Goal: Task Accomplishment & Management: Complete application form

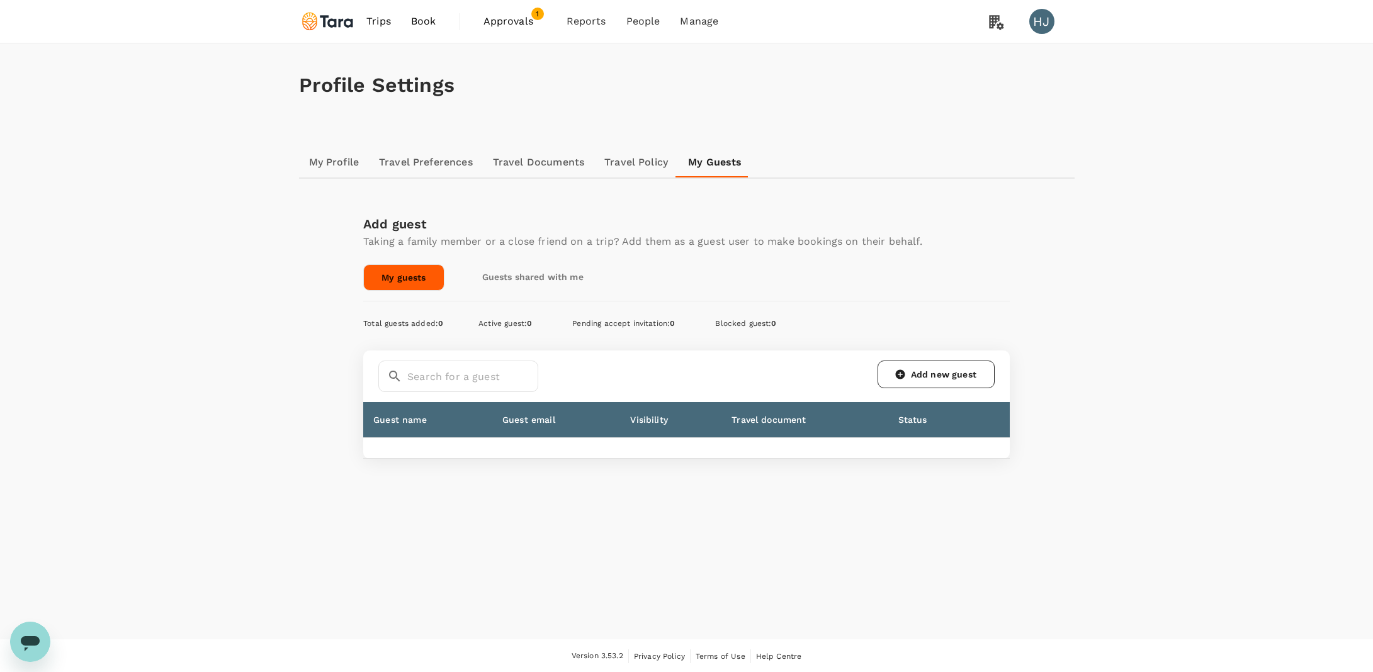
click at [939, 375] on link "Add new guest" at bounding box center [935, 375] width 117 height 28
click at [946, 372] on link "Add new guest" at bounding box center [935, 375] width 117 height 28
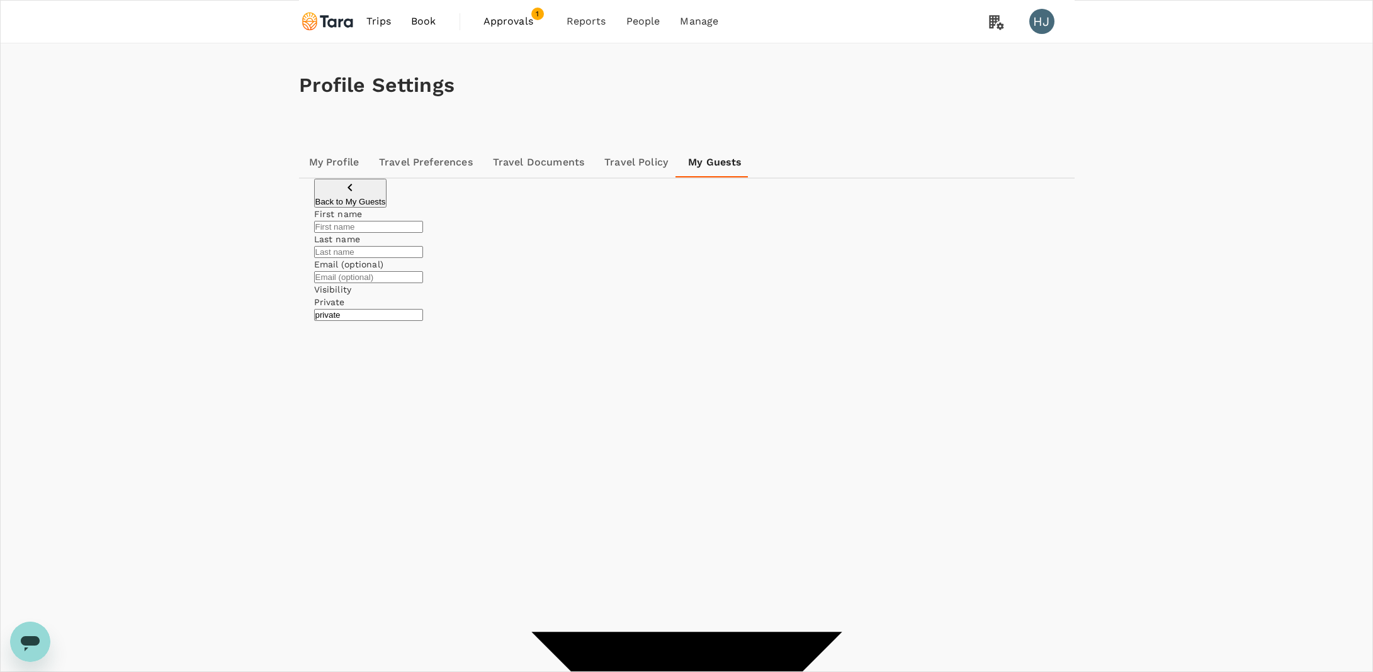
click at [423, 233] on input "text" at bounding box center [368, 227] width 109 height 12
paste input "[PERSON_NAME]"
type input "[PERSON_NAME]"
click at [423, 256] on input "text" at bounding box center [368, 252] width 109 height 12
paste input "[PERSON_NAME]"
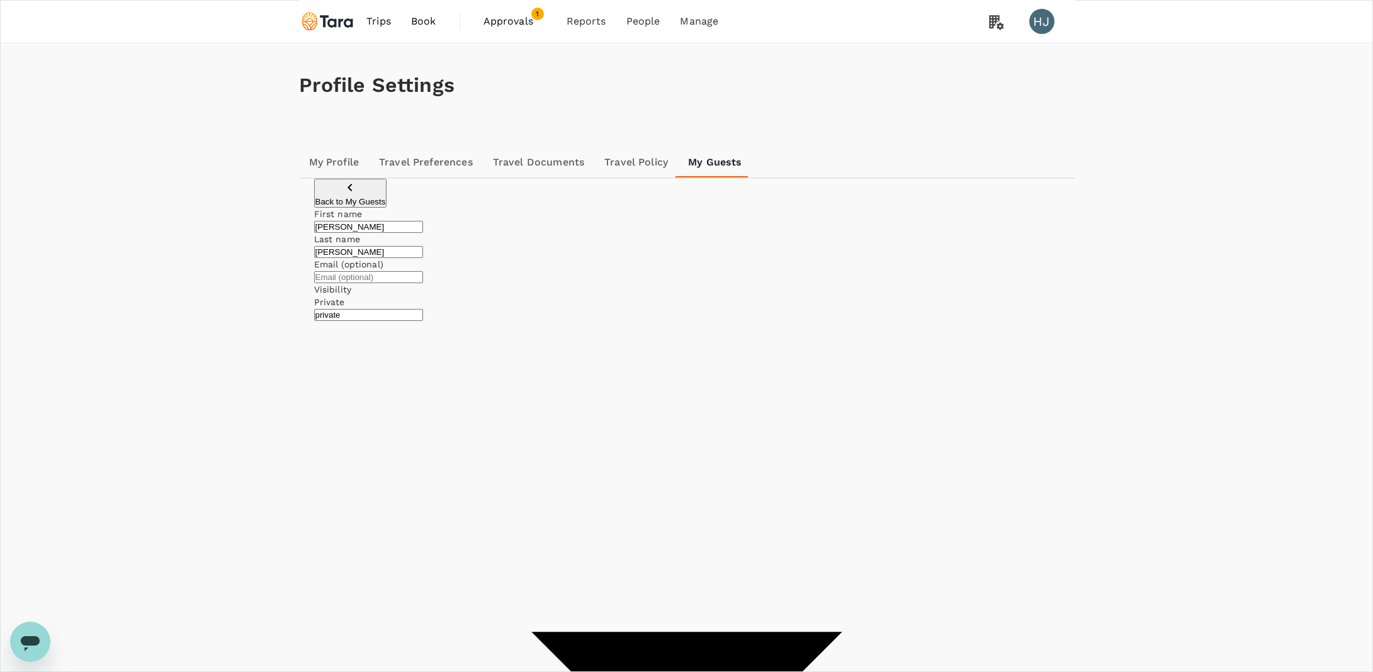
type input "[PERSON_NAME]"
click at [954, 315] on div "First name Chi Xiang ​ Last name Wong ​ Email (optional) ​ Visibility Private p…" at bounding box center [686, 668] width 745 height 920
click at [853, 330] on body "Trips Book Approvals 1 Reports People Manage HJ Profile Settings My Profile Tra…" at bounding box center [686, 590] width 1373 height 1181
type input "company"
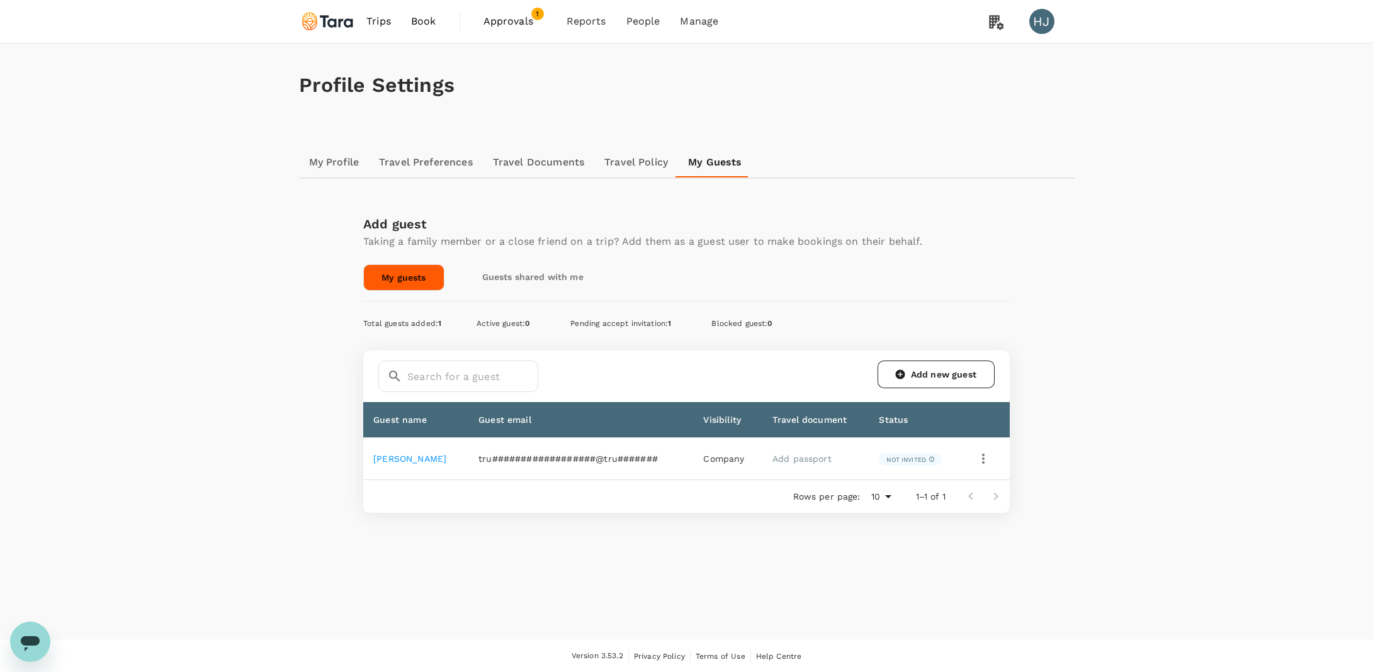
click at [721, 458] on span "Company" at bounding box center [723, 459] width 41 height 10
click at [785, 461] on link "Add passport" at bounding box center [801, 459] width 59 height 10
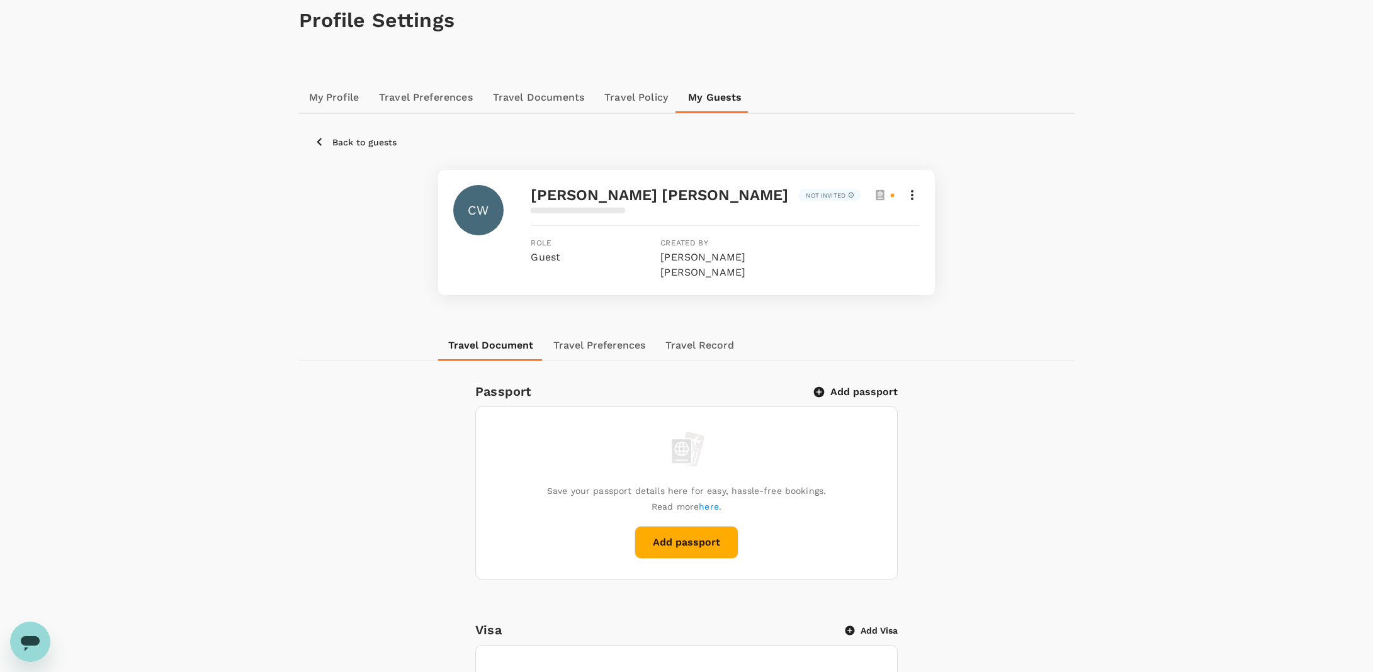
scroll to position [104, 0]
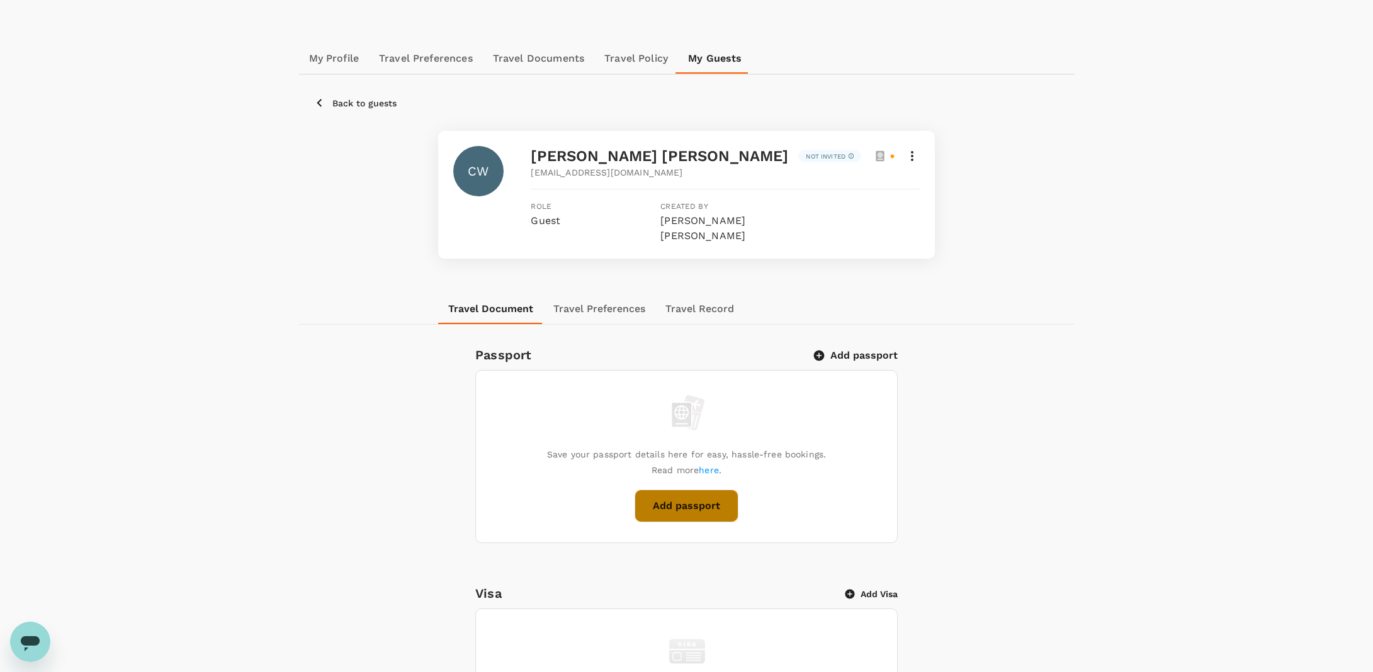
click at [723, 490] on button "Add passport" at bounding box center [686, 506] width 104 height 33
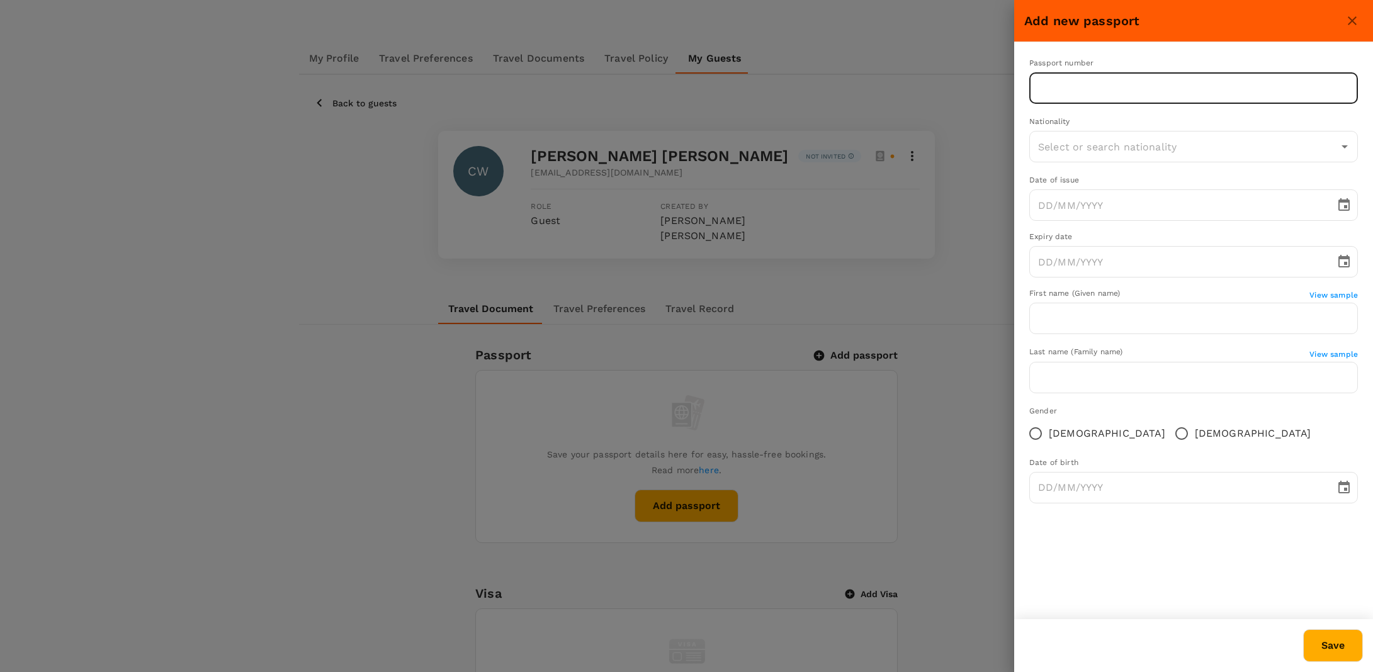
click at [1156, 100] on input "text" at bounding box center [1193, 87] width 329 height 31
paste input "A70919314"
type input "A70919314"
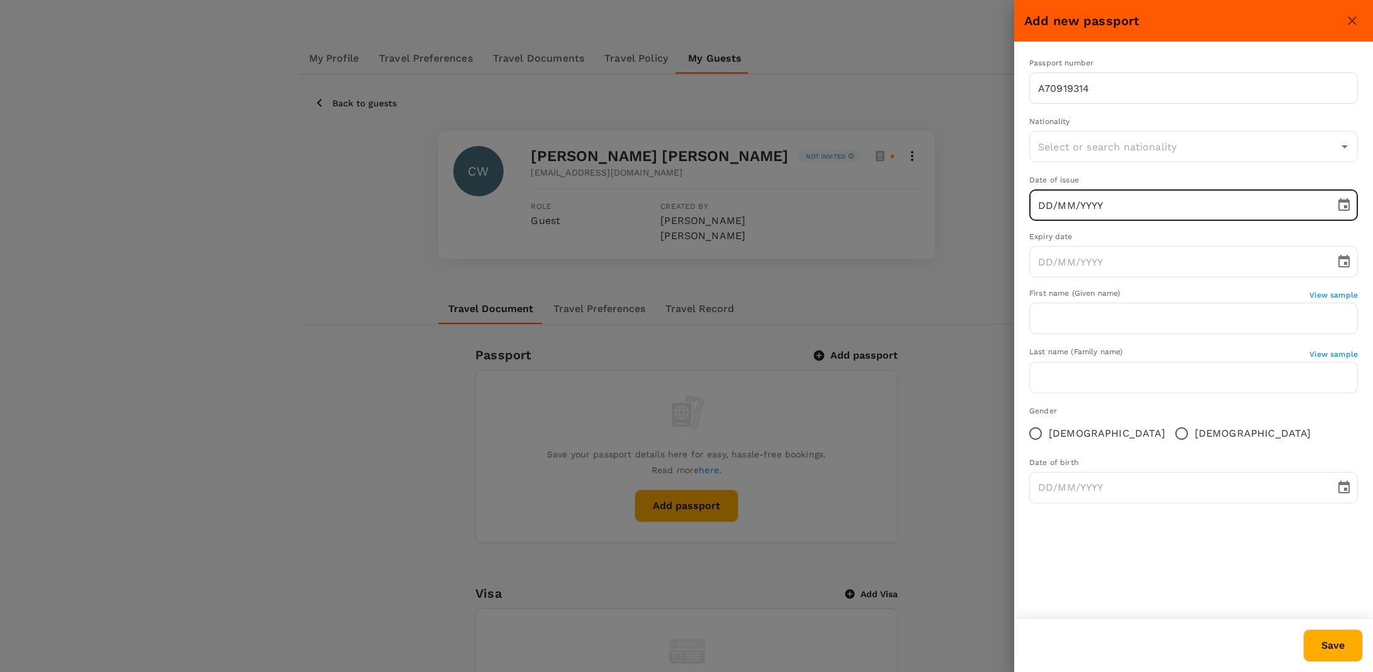
click at [1135, 202] on input "DD/MM/YYYY" at bounding box center [1177, 204] width 297 height 31
type input "[DATE]"
click at [1057, 255] on input "DD/MM/YYYY" at bounding box center [1177, 261] width 297 height 31
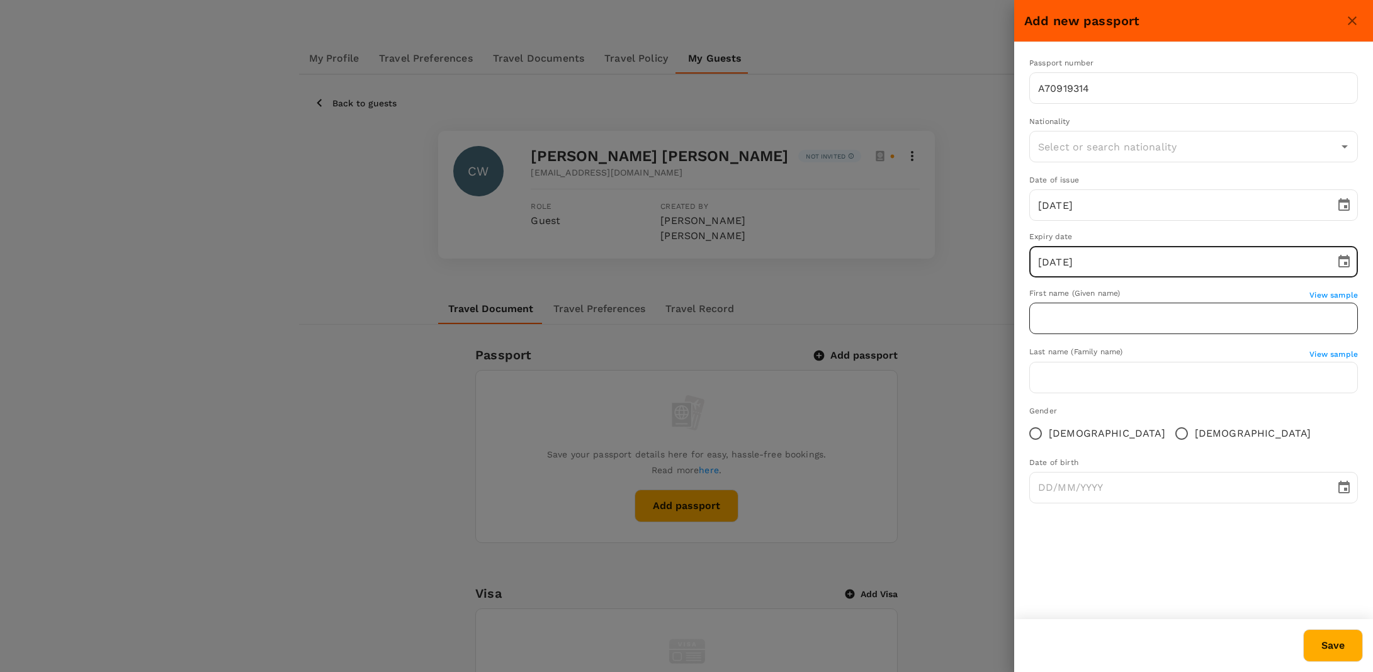
type input "[DATE]"
click at [1106, 327] on input "text" at bounding box center [1193, 318] width 329 height 31
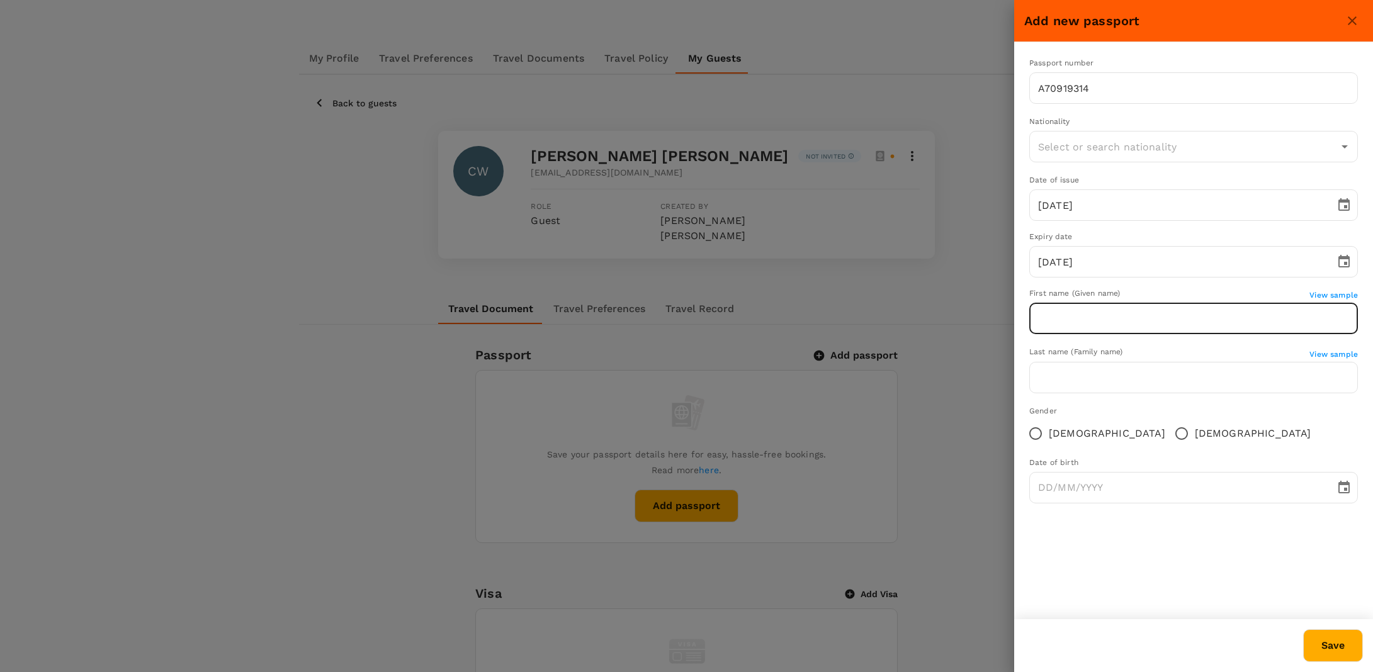
paste input "[PERSON_NAME]"
type input "[PERSON_NAME]"
click at [1022, 369] on div "Passport number [PASSPORT] ​ Nationality ​ Date of issue [DATE] ​ Expiry date […" at bounding box center [1193, 285] width 359 height 487
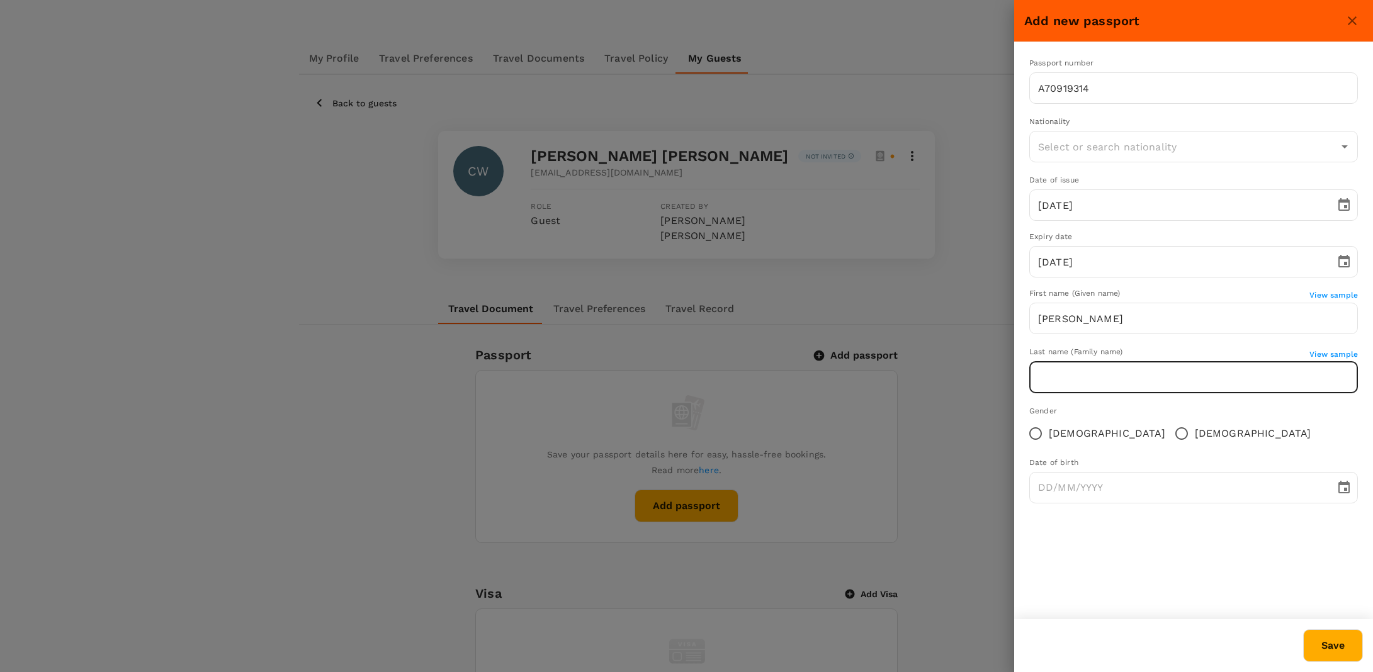
click at [1106, 373] on input "text" at bounding box center [1193, 377] width 329 height 31
paste input "[PERSON_NAME]"
type input "[PERSON_NAME]"
click at [1096, 565] on div "Passport number [PASSPORT] ​ Nationality ​ Date of issue [DATE] ​ Expiry date […" at bounding box center [1193, 330] width 359 height 577
click at [1168, 436] on input "[DEMOGRAPHIC_DATA]" at bounding box center [1181, 433] width 26 height 26
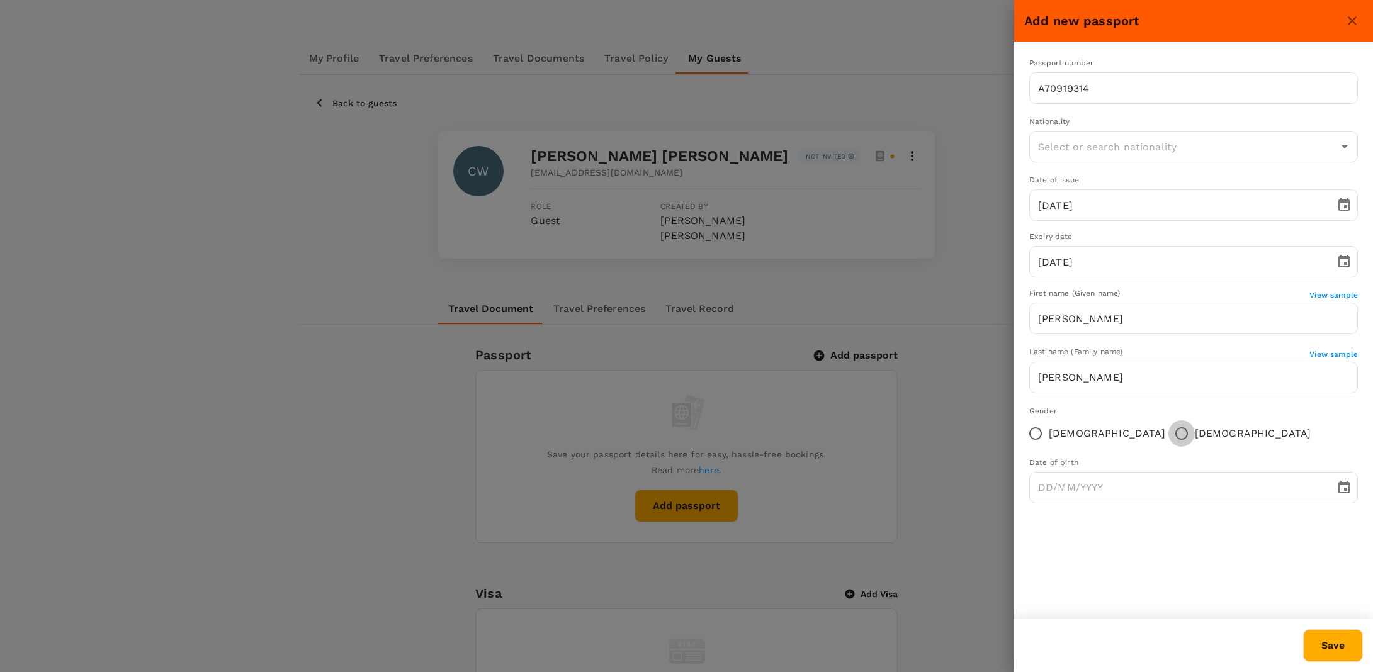
radio input "true"
click at [1121, 154] on input "text" at bounding box center [1184, 147] width 298 height 24
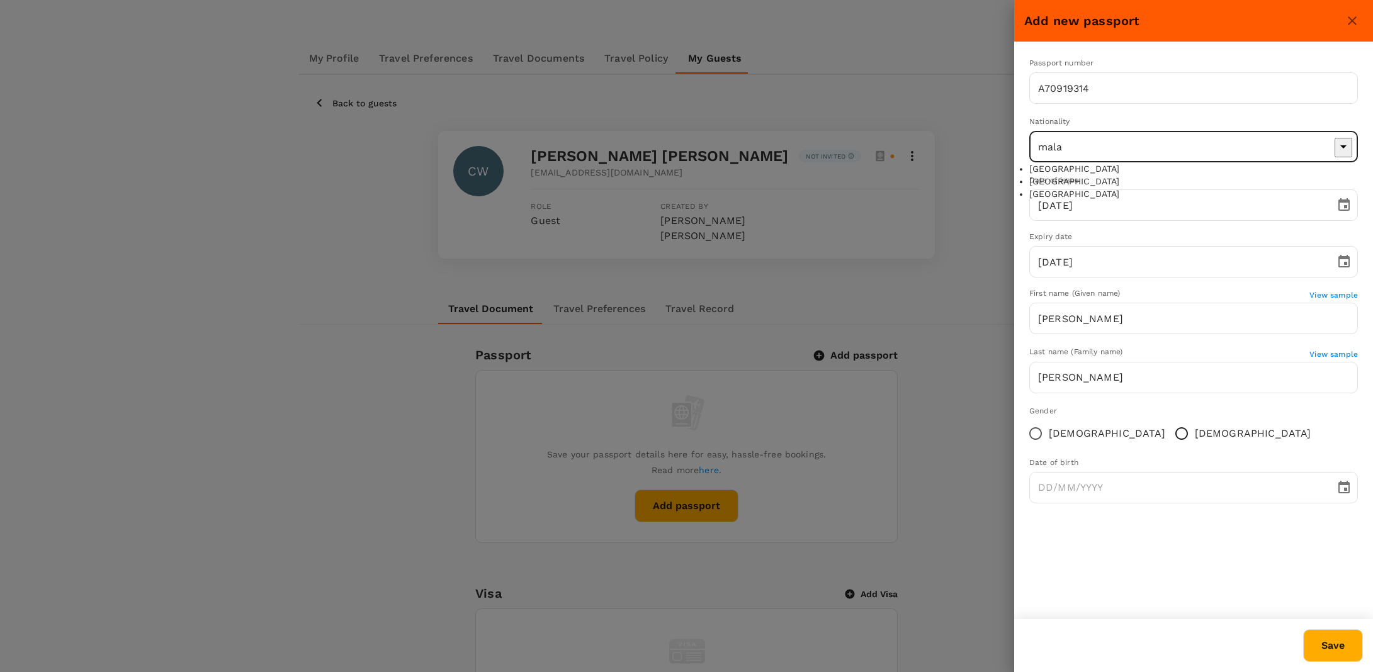
click at [1120, 188] on li "[GEOGRAPHIC_DATA]" at bounding box center [1193, 181] width 329 height 13
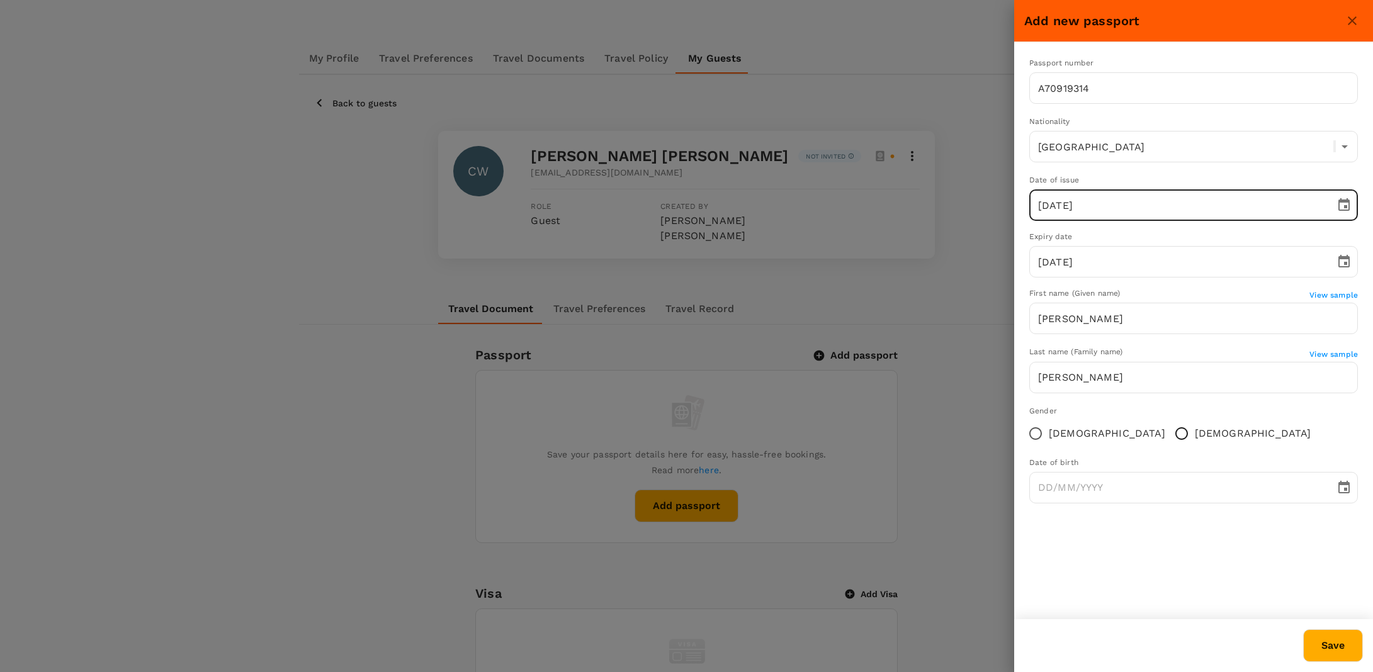
click at [1120, 211] on input "[DATE]" at bounding box center [1177, 204] width 297 height 31
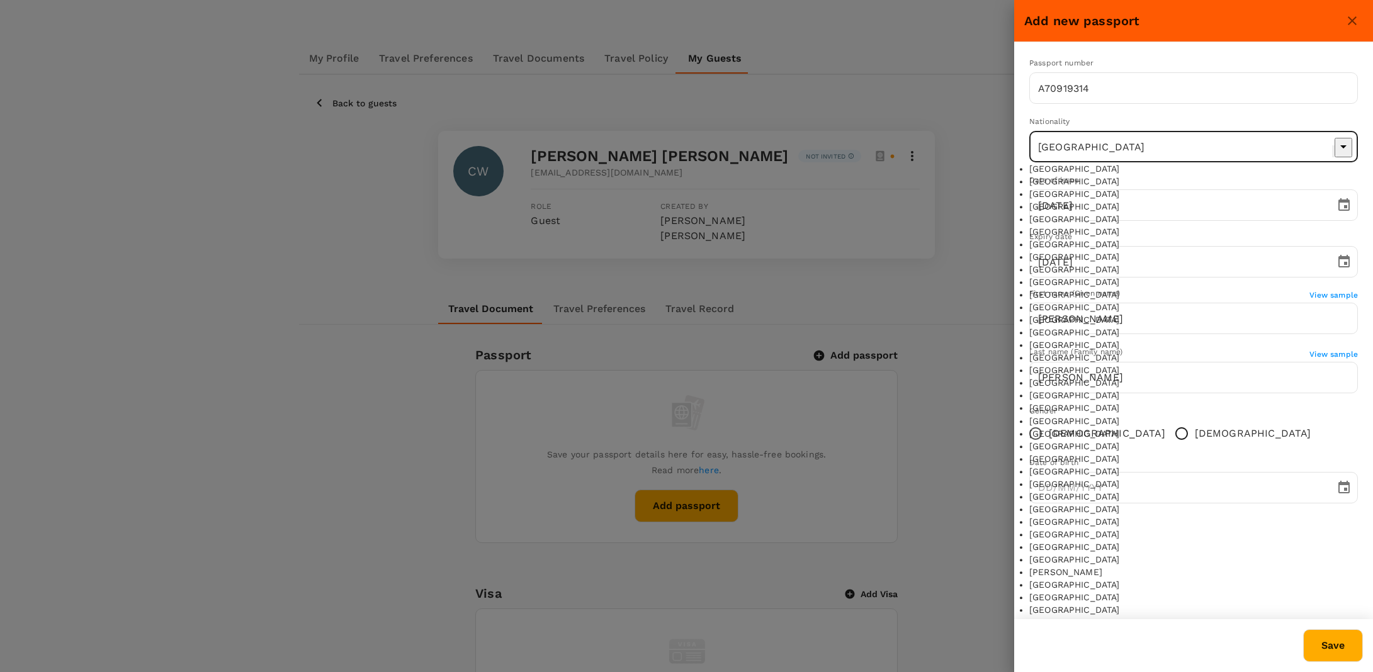
click at [1120, 150] on input "[GEOGRAPHIC_DATA]" at bounding box center [1176, 147] width 282 height 24
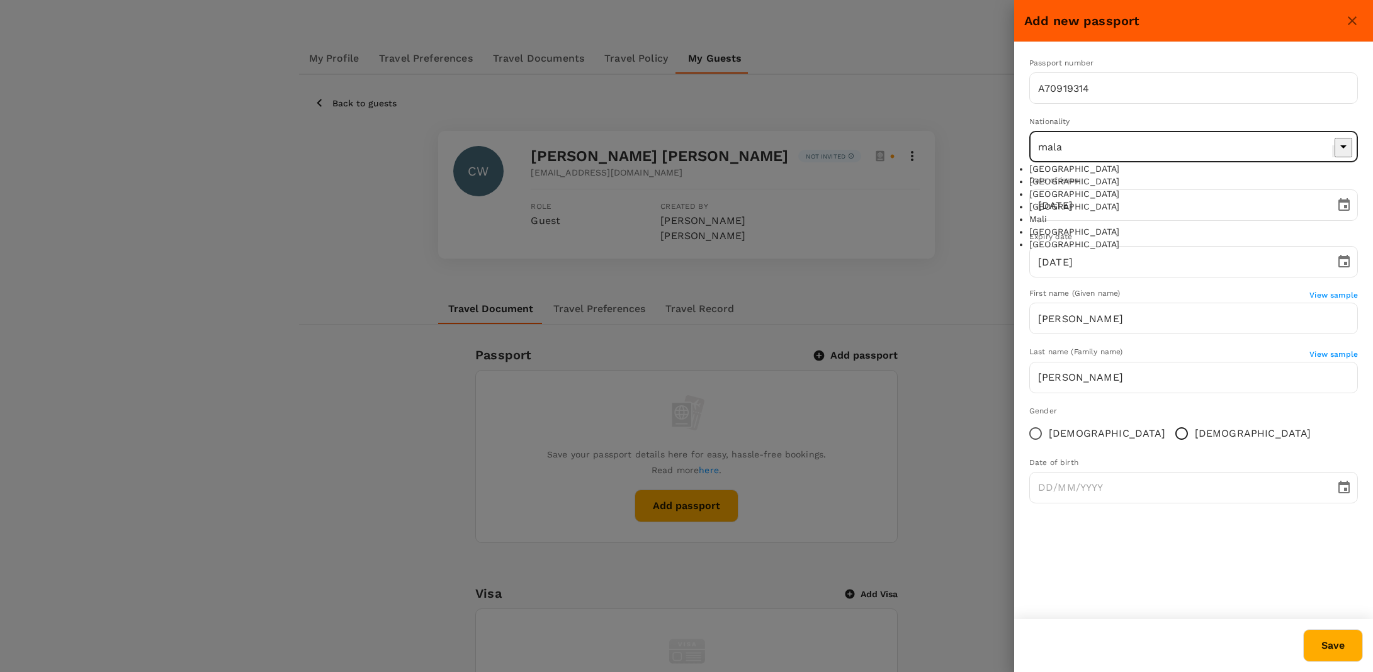
scroll to position [0, 0]
click at [1115, 171] on li "[GEOGRAPHIC_DATA]" at bounding box center [1193, 168] width 329 height 13
type input "[GEOGRAPHIC_DATA]"
click at [1050, 488] on input "DD/MM/YYYY" at bounding box center [1177, 487] width 297 height 31
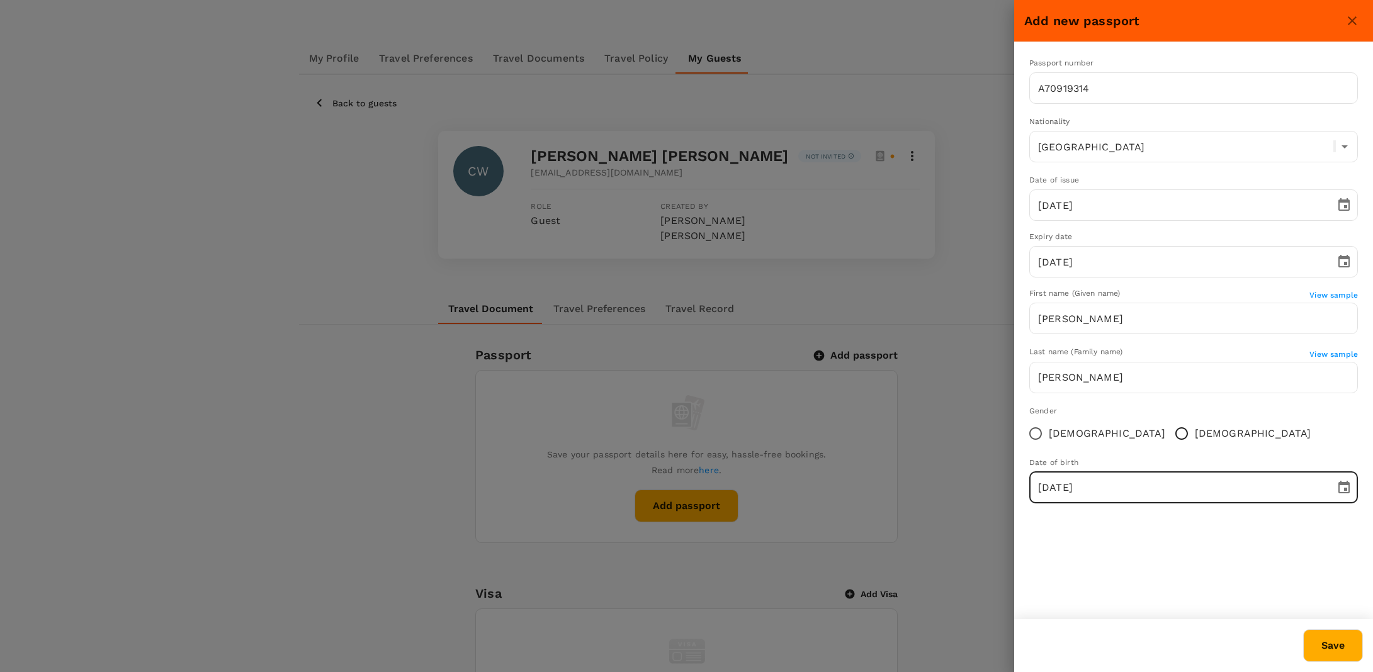
type input "[DATE]"
click at [1343, 643] on button "Save" at bounding box center [1333, 645] width 60 height 33
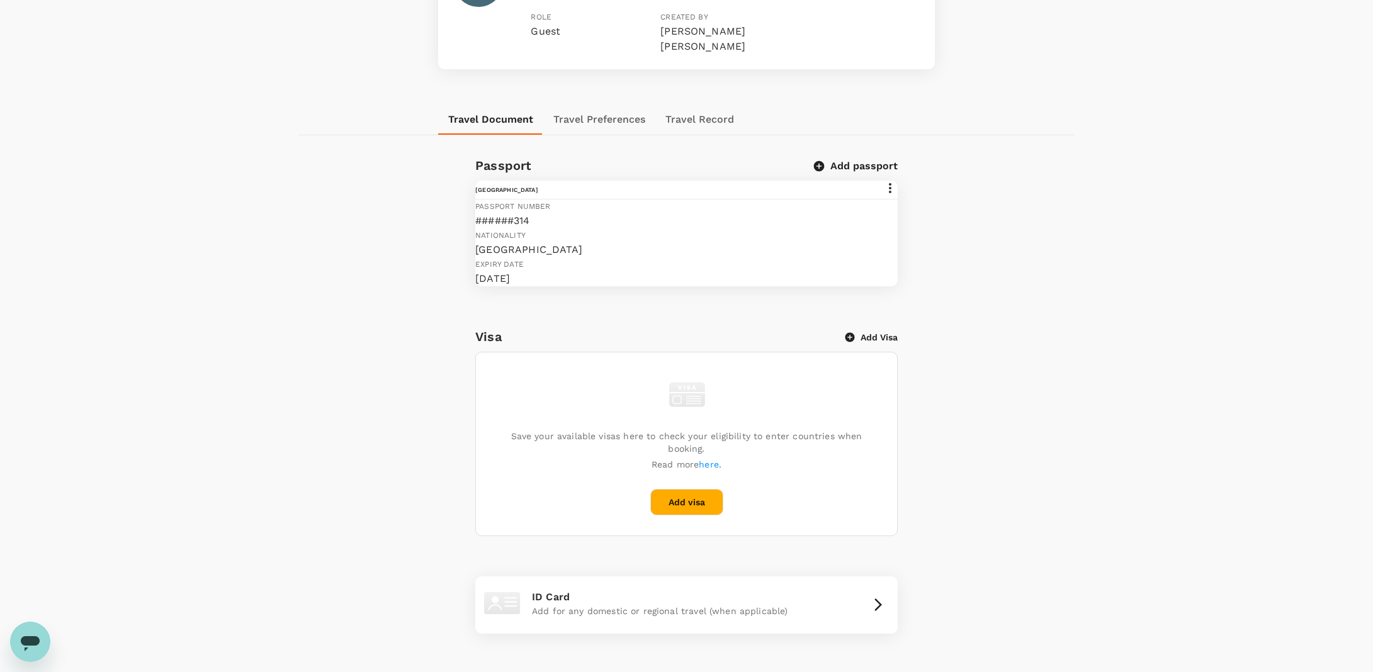
scroll to position [244, 0]
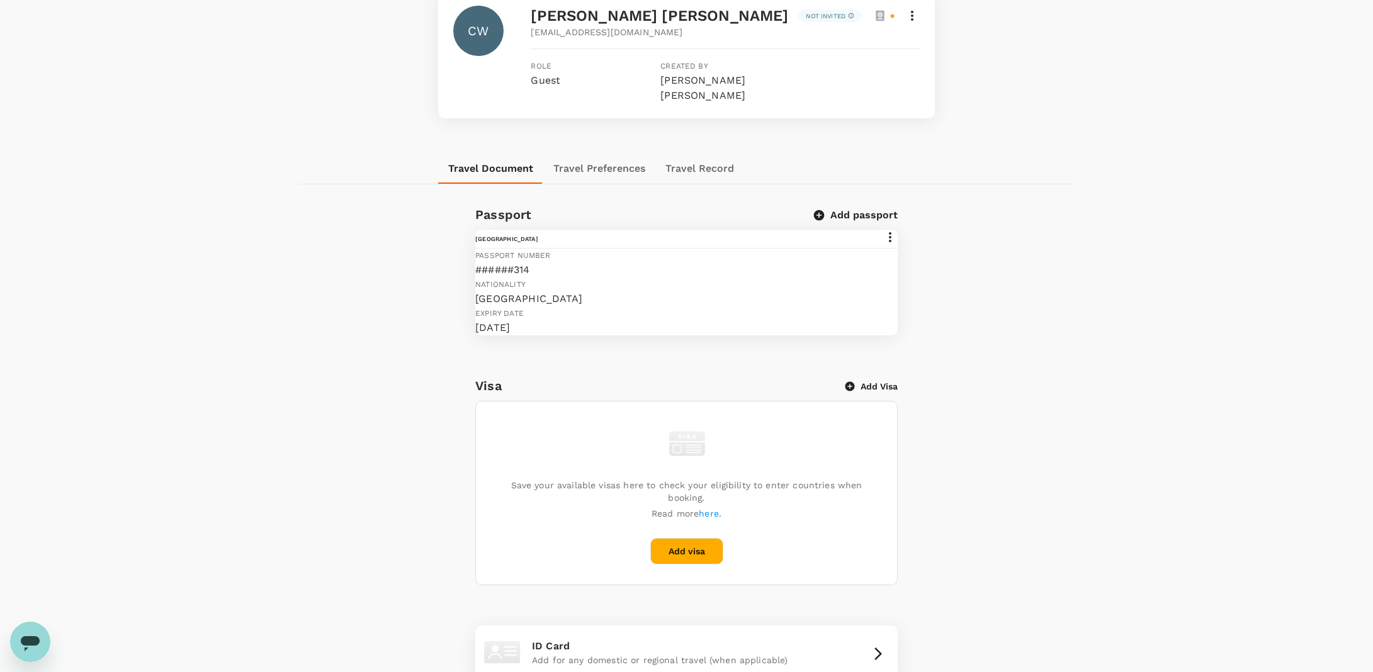
click at [536, 274] on p "######314" at bounding box center [545, 269] width 141 height 15
click at [863, 230] on div "[GEOGRAPHIC_DATA]" at bounding box center [686, 239] width 422 height 18
click at [882, 230] on icon at bounding box center [889, 237] width 15 height 15
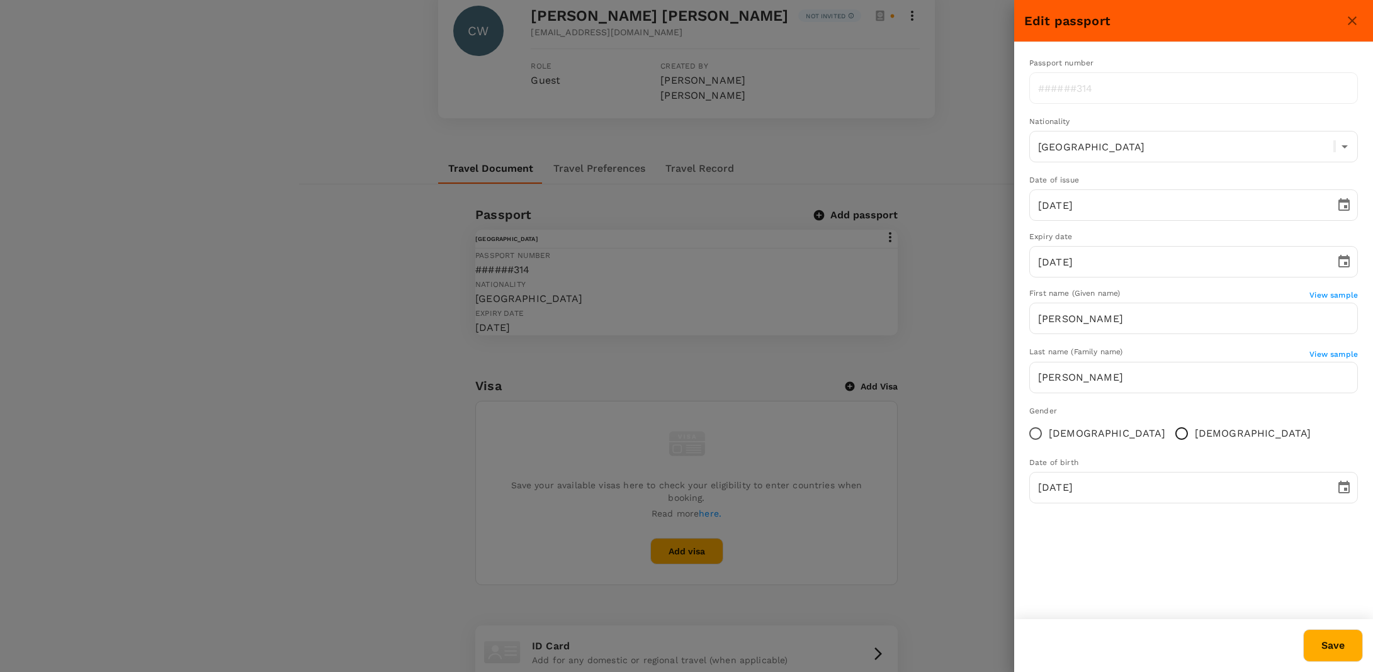
click at [1339, 645] on button "Save" at bounding box center [1333, 645] width 60 height 33
click at [1334, 645] on button "Save" at bounding box center [1333, 645] width 60 height 33
click at [1348, 21] on icon "close" at bounding box center [1351, 20] width 15 height 15
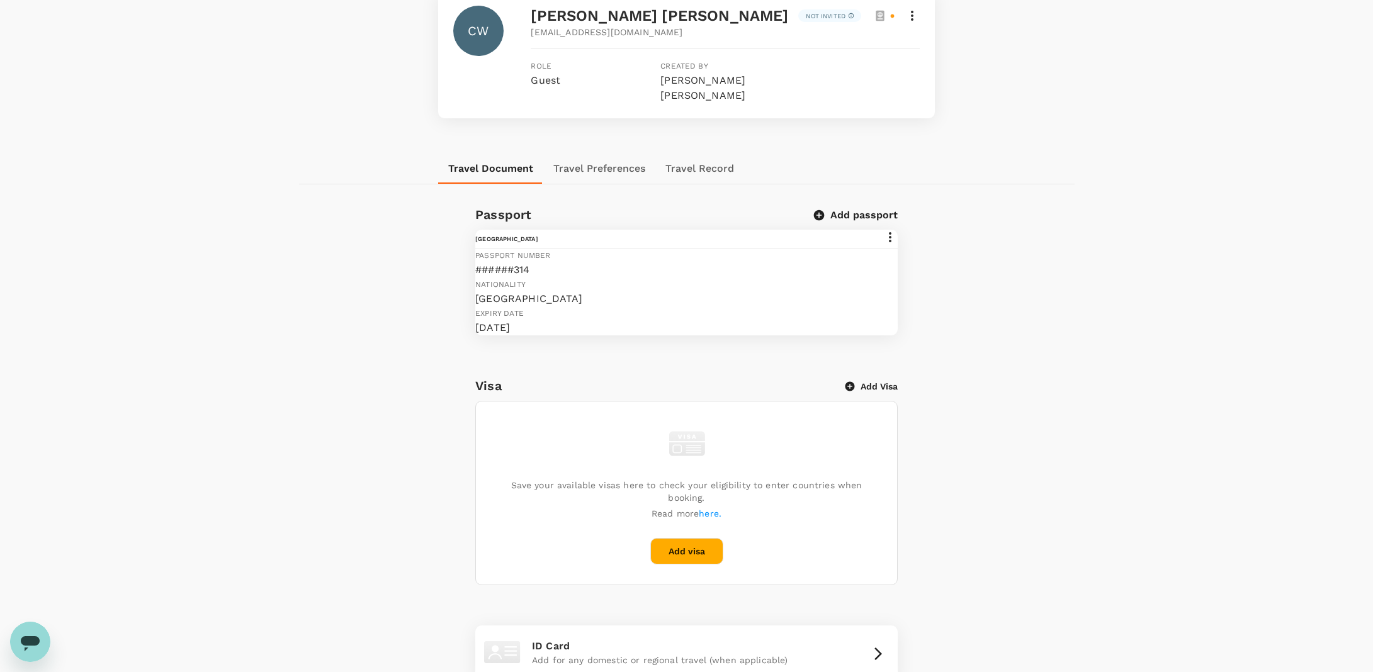
click at [1067, 370] on div "Passport Add passport [GEOGRAPHIC_DATA] Passport number ######314 Nationality […" at bounding box center [686, 567] width 775 height 725
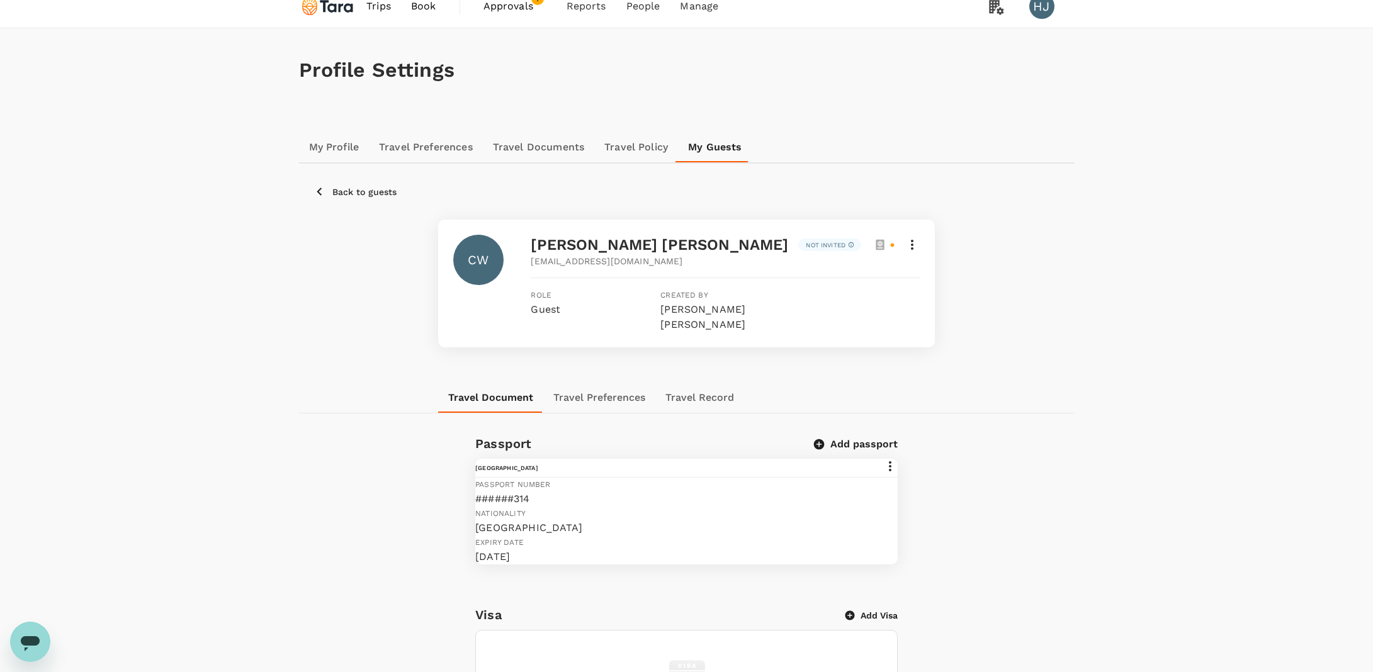
scroll to position [0, 0]
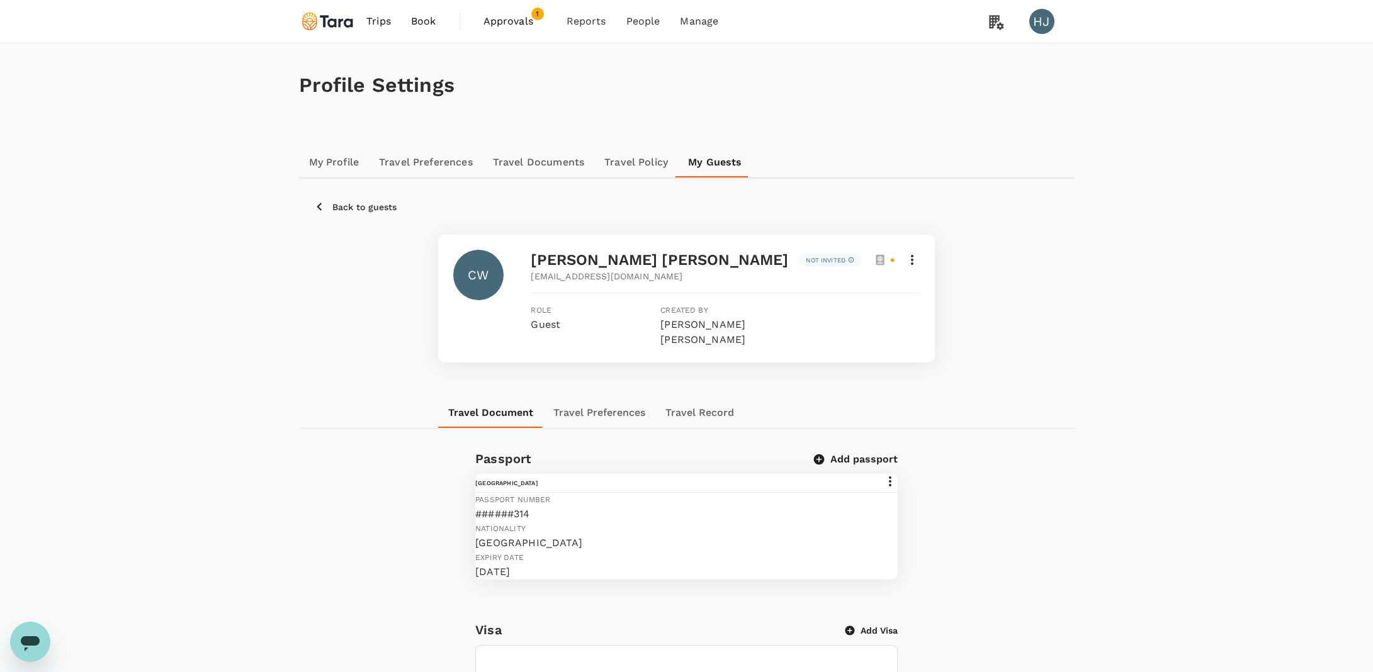
click at [923, 258] on div "[PERSON_NAME] [PERSON_NAME] Not invited [EMAIL_ADDRESS][DOMAIN_NAME] Role Guest…" at bounding box center [686, 299] width 497 height 128
click at [909, 258] on icon at bounding box center [911, 259] width 15 height 15
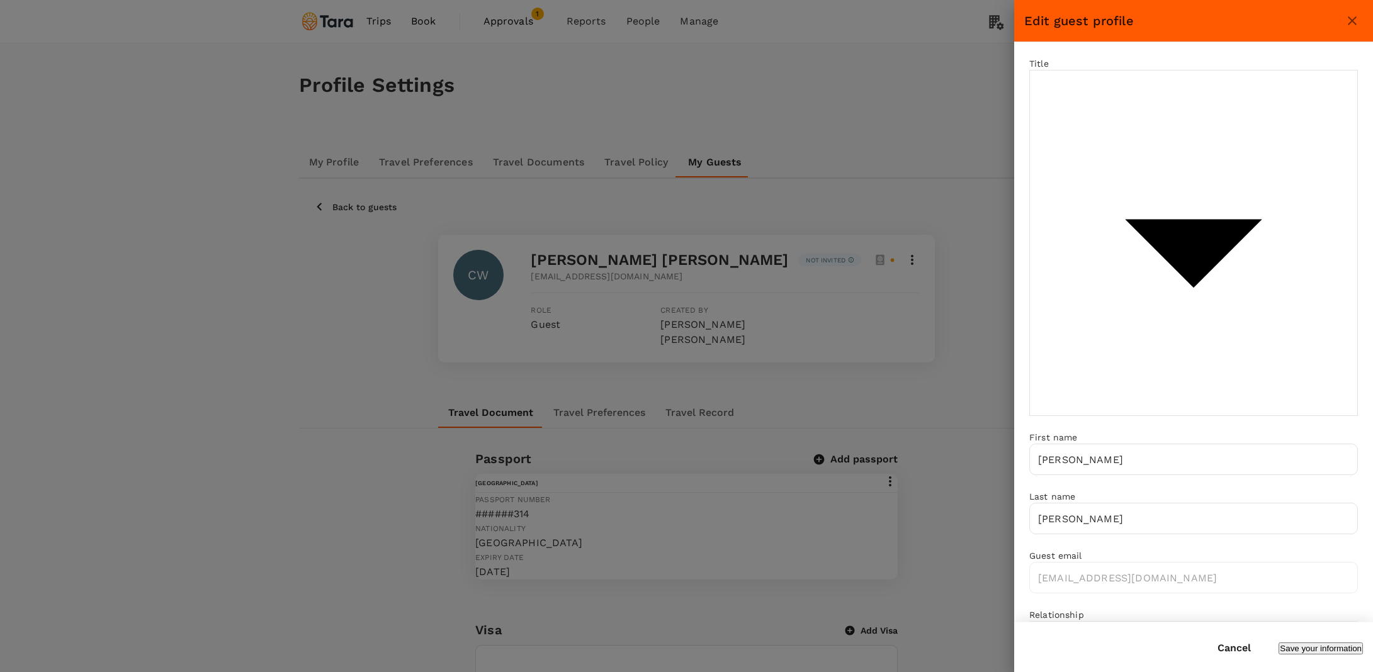
click at [1157, 85] on body "Trips Book Approvals 1 Reports People Manage HJ Profile Settings My Profile Tra…" at bounding box center [686, 614] width 1373 height 1228
type input "Mr"
click at [1203, 524] on div "Title Mr Mr [PERSON_NAME] First name [PERSON_NAME] ​ Last name [PERSON_NAME] ​ …" at bounding box center [1193, 332] width 359 height 580
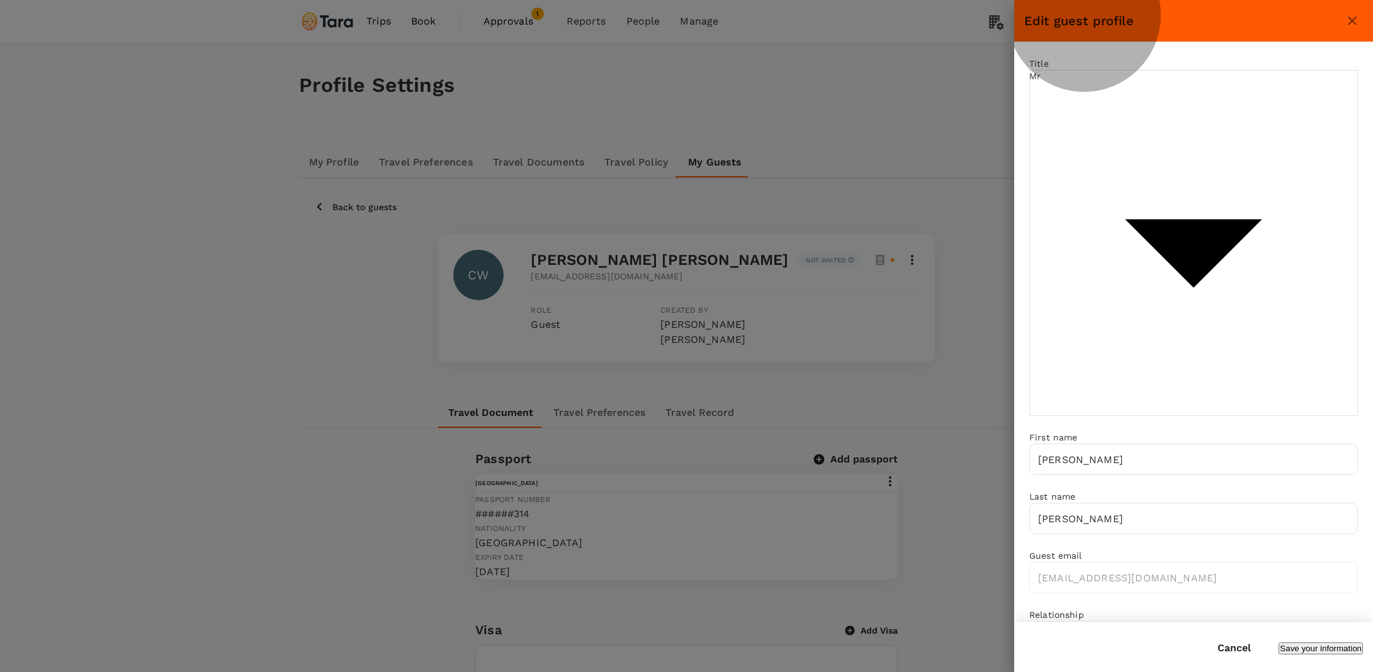
click at [1288, 648] on button "Save your information" at bounding box center [1320, 649] width 84 height 12
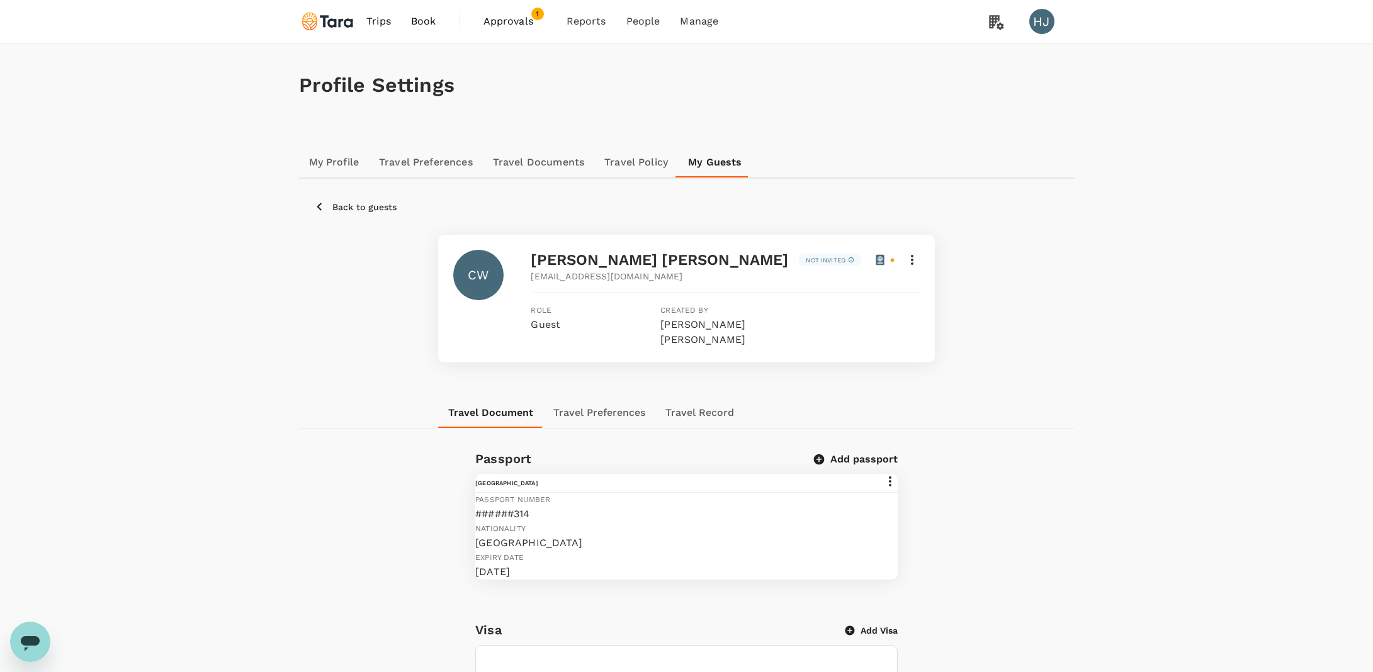
click at [962, 363] on div "Back to guests [PERSON_NAME] [PERSON_NAME] Not invited [EMAIL_ADDRESS][DOMAIN_N…" at bounding box center [686, 288] width 775 height 219
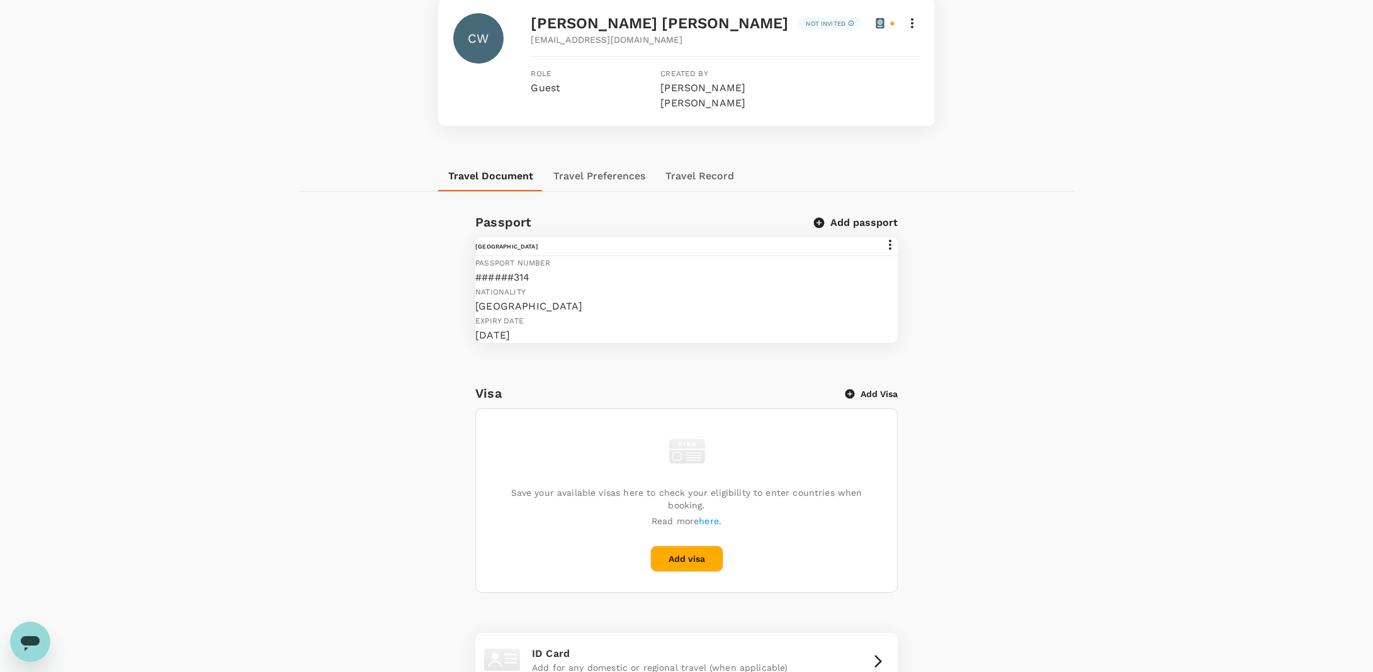
scroll to position [238, 0]
